Goal: Task Accomplishment & Management: Complete application form

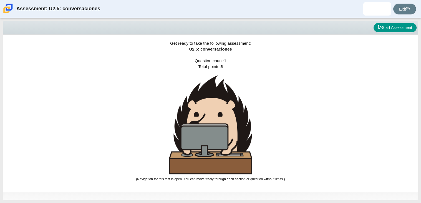
click at [393, 34] on div "Viewing Question 0 of 1 in Pacing Mode Start Assessment" at bounding box center [211, 28] width 416 height 14
click at [395, 31] on button "Start Assessment" at bounding box center [395, 27] width 43 height 9
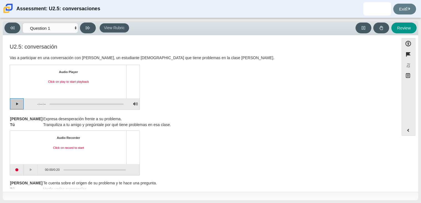
click at [18, 104] on button "Play" at bounding box center [17, 103] width 14 height 11
click at [18, 104] on button "Pause playback" at bounding box center [17, 103] width 14 height 11
click at [17, 167] on button "Start recording" at bounding box center [17, 169] width 14 height 11
click at [23, 168] on button "Stop recording" at bounding box center [17, 169] width 14 height 11
click at [14, 107] on button "Play" at bounding box center [17, 103] width 14 height 11
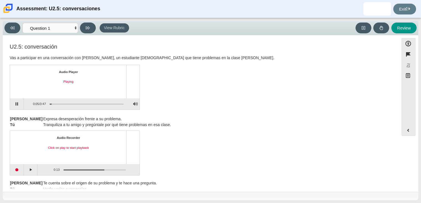
click at [58, 104] on div "Assessment items" at bounding box center [85, 104] width 78 height 10
click at [58, 104] on div "Assessment items" at bounding box center [87, 104] width 74 height 1
click at [14, 106] on button "Pause playback" at bounding box center [17, 103] width 14 height 11
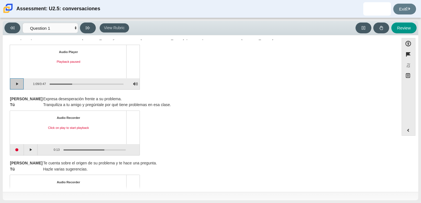
scroll to position [5, 0]
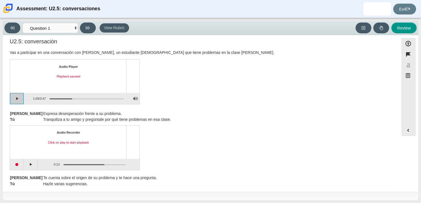
click at [18, 100] on button "Continue playback" at bounding box center [17, 98] width 14 height 11
click at [18, 100] on button "Pause playback" at bounding box center [17, 98] width 14 height 11
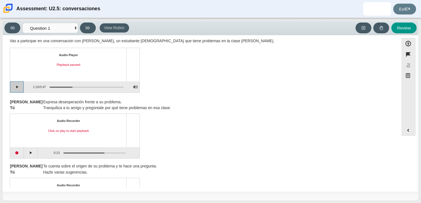
scroll to position [11, 0]
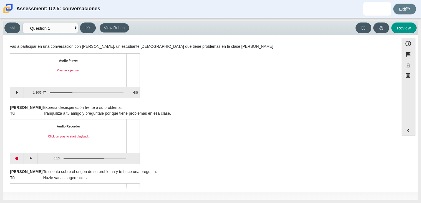
click at [76, 92] on div "Assessment items" at bounding box center [87, 92] width 74 height 1
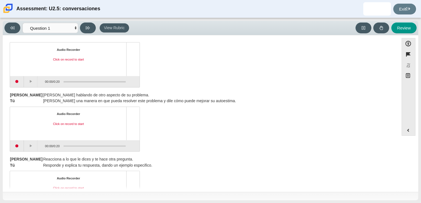
scroll to position [155, 0]
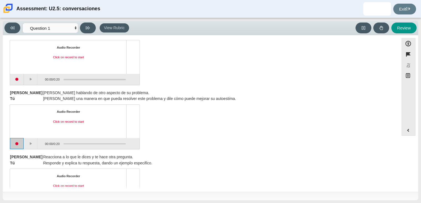
click at [17, 142] on button "Start recording" at bounding box center [17, 143] width 14 height 11
click at [19, 147] on button "Stop recording" at bounding box center [17, 143] width 14 height 11
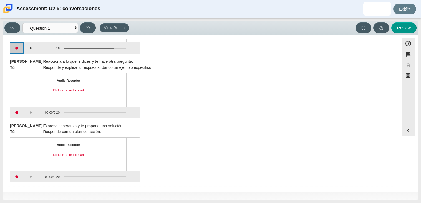
scroll to position [0, 0]
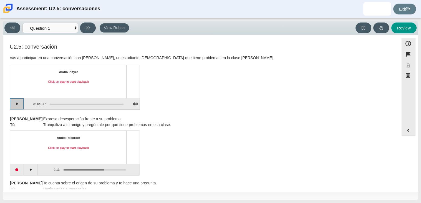
click at [11, 104] on button "Play" at bounding box center [17, 103] width 14 height 11
click at [88, 104] on div "Assessment items" at bounding box center [85, 104] width 78 height 10
click at [89, 104] on div "Assessment items" at bounding box center [87, 104] width 74 height 1
click at [14, 104] on button "Pause playback" at bounding box center [17, 103] width 14 height 11
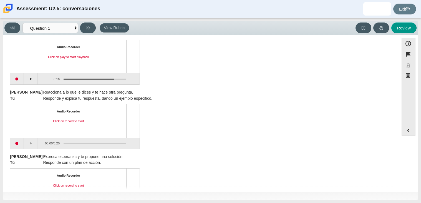
scroll to position [250, 0]
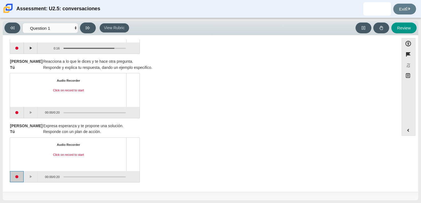
click at [17, 177] on button "Start recording" at bounding box center [17, 176] width 14 height 11
click at [17, 177] on button "Stop recording" at bounding box center [17, 176] width 14 height 11
click at [18, 176] on button "Start recording" at bounding box center [17, 176] width 14 height 11
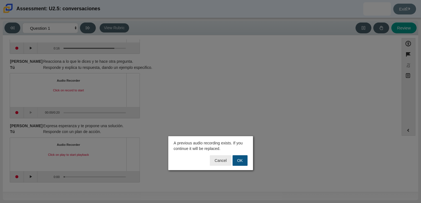
click at [242, 161] on button "OK" at bounding box center [240, 160] width 15 height 11
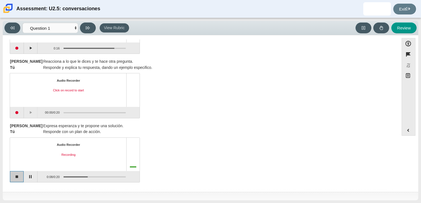
click at [18, 177] on button "Stop recording" at bounding box center [17, 176] width 14 height 11
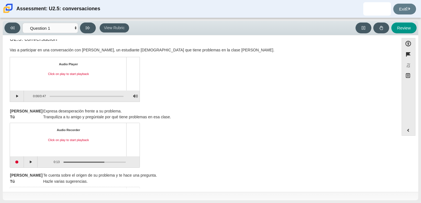
scroll to position [0, 0]
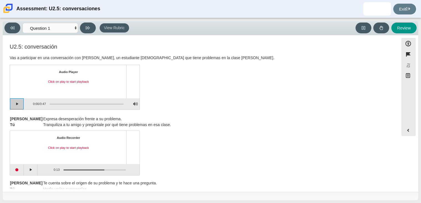
click at [15, 105] on button "Play" at bounding box center [17, 103] width 14 height 11
click at [57, 104] on div "Assessment items" at bounding box center [85, 104] width 78 height 10
click at [59, 104] on div "Assessment items" at bounding box center [87, 104] width 74 height 1
click at [21, 102] on button "Pause playback" at bounding box center [17, 103] width 14 height 11
click at [15, 103] on button "Continue playback" at bounding box center [17, 103] width 14 height 11
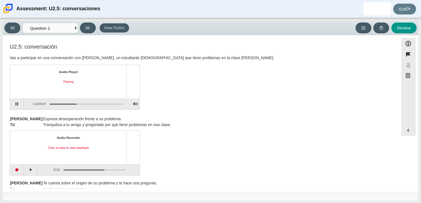
click at [70, 104] on div "Assessment items" at bounding box center [87, 104] width 74 height 1
click at [16, 103] on button "Pause playback" at bounding box center [17, 103] width 14 height 11
click at [18, 100] on button "Continue playback" at bounding box center [17, 103] width 14 height 11
click at [18, 100] on button "Pause playback" at bounding box center [17, 103] width 14 height 11
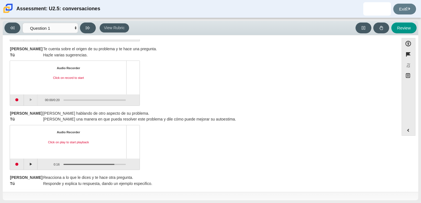
scroll to position [134, 0]
click at [18, 100] on button "Start recording" at bounding box center [17, 100] width 14 height 11
click at [18, 100] on button "Stop recording" at bounding box center [17, 100] width 14 height 11
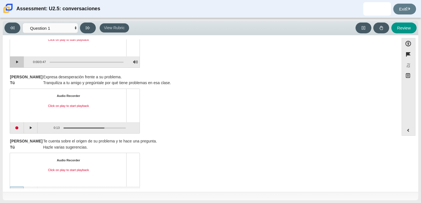
scroll to position [0, 0]
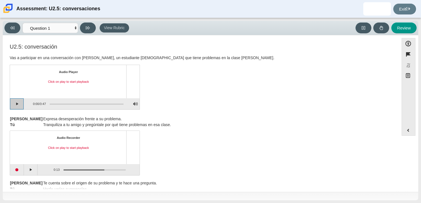
click at [18, 100] on button "Play" at bounding box center [17, 103] width 14 height 11
click at [70, 104] on div "Assessment items" at bounding box center [87, 104] width 74 height 1
click at [81, 104] on div "Assessment items" at bounding box center [85, 104] width 78 height 10
click at [82, 102] on div "Assessment items" at bounding box center [85, 104] width 78 height 10
click at [82, 104] on div "Assessment items" at bounding box center [85, 104] width 78 height 10
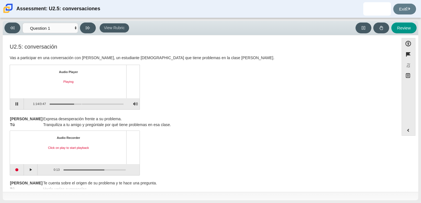
click at [82, 104] on div "Assessment items" at bounding box center [87, 104] width 74 height 1
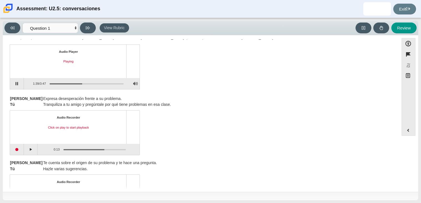
scroll to position [14, 0]
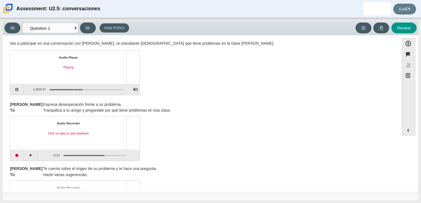
click at [74, 89] on div "Assessment items" at bounding box center [87, 89] width 74 height 1
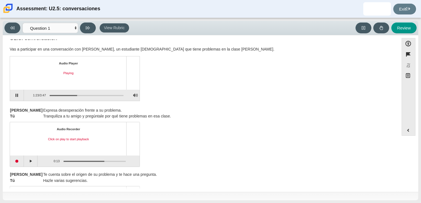
scroll to position [0, 0]
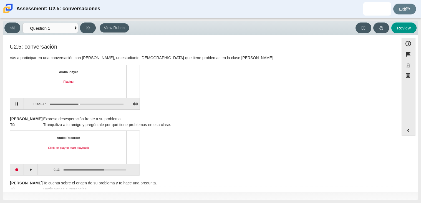
click at [79, 104] on div "Assessment items" at bounding box center [85, 104] width 78 height 10
click at [81, 104] on div "Assessment items" at bounding box center [85, 104] width 78 height 10
click at [81, 104] on div "Assessment items" at bounding box center [87, 104] width 74 height 1
click at [21, 105] on button "Pause playback" at bounding box center [17, 103] width 14 height 11
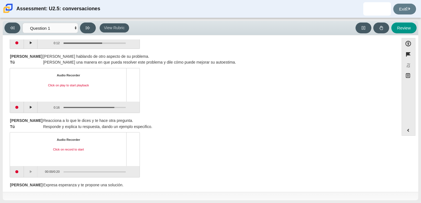
scroll to position [191, 0]
click at [21, 105] on button "Start recording" at bounding box center [17, 107] width 14 height 11
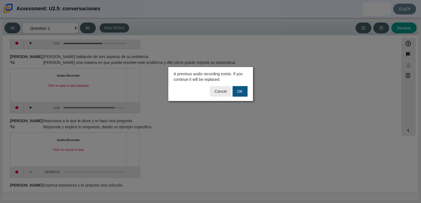
click at [242, 93] on button "OK" at bounding box center [240, 91] width 15 height 11
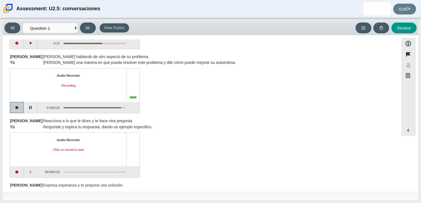
click at [17, 105] on button "Stop recording" at bounding box center [17, 107] width 14 height 11
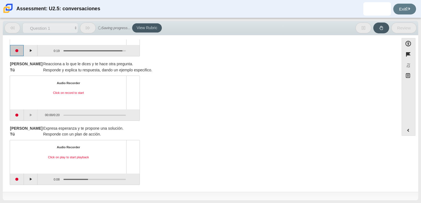
scroll to position [249, 0]
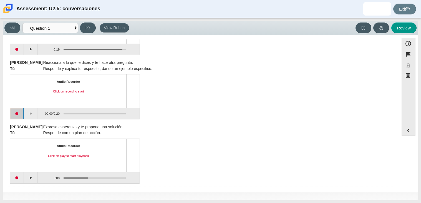
click at [19, 114] on button "Start recording" at bounding box center [17, 113] width 14 height 11
click at [16, 114] on button "Stop recording" at bounding box center [17, 113] width 14 height 11
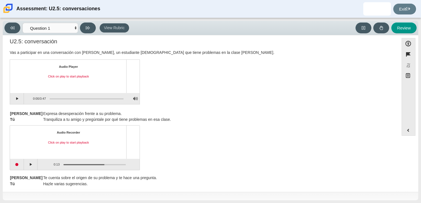
scroll to position [0, 0]
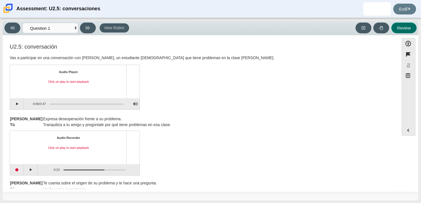
click at [413, 23] on button "Review" at bounding box center [403, 27] width 25 height 11
select select "review"
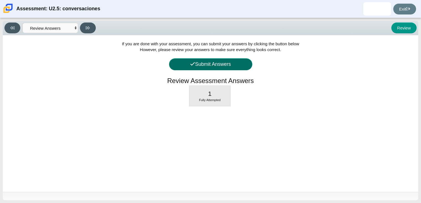
click at [245, 66] on button "Submit Answers" at bounding box center [210, 64] width 83 height 12
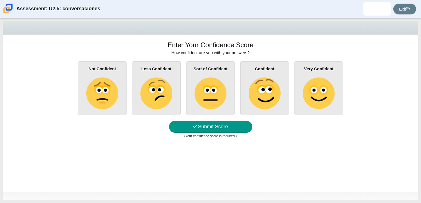
click at [281, 97] on div "Confident" at bounding box center [264, 88] width 49 height 54
click at [0, 0] on input "Confident" at bounding box center [0, 0] width 0 height 0
